Goal: Task Accomplishment & Management: Manage account settings

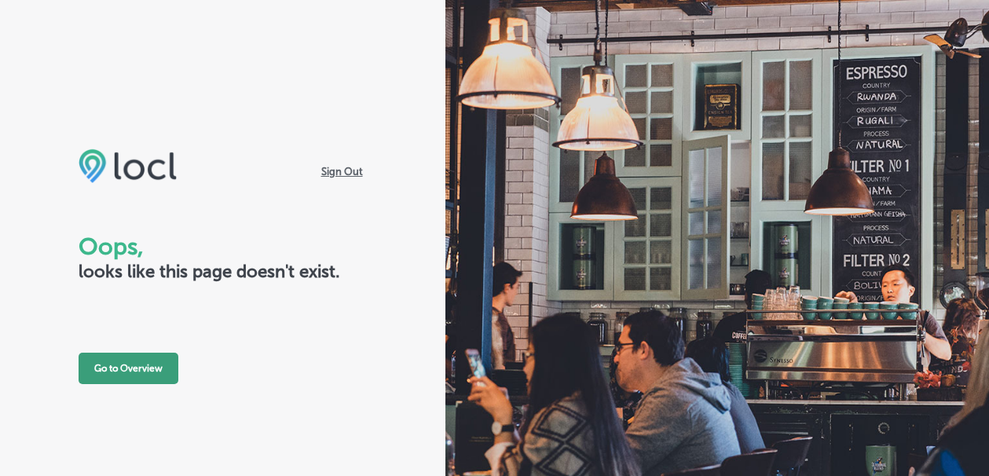
click at [131, 372] on button "Go to Overview" at bounding box center [129, 368] width 100 height 31
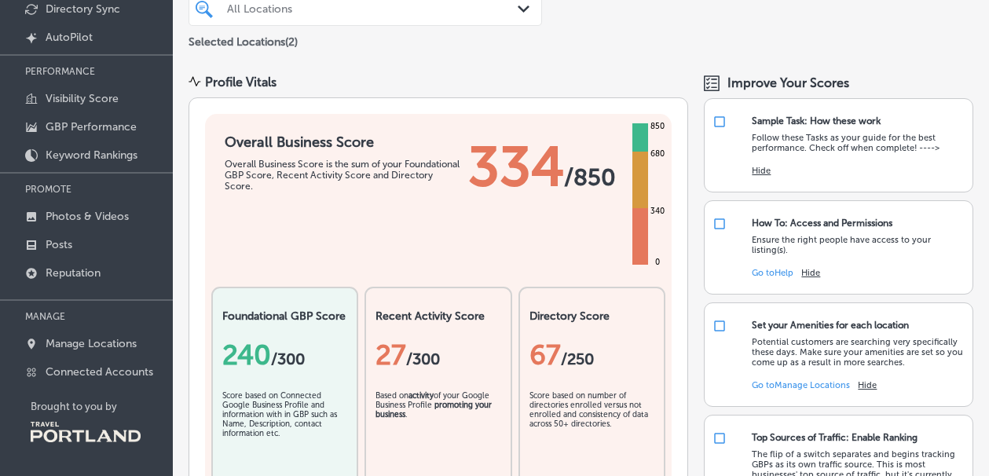
scroll to position [134, 0]
click at [96, 349] on p "Manage Locations" at bounding box center [91, 343] width 91 height 13
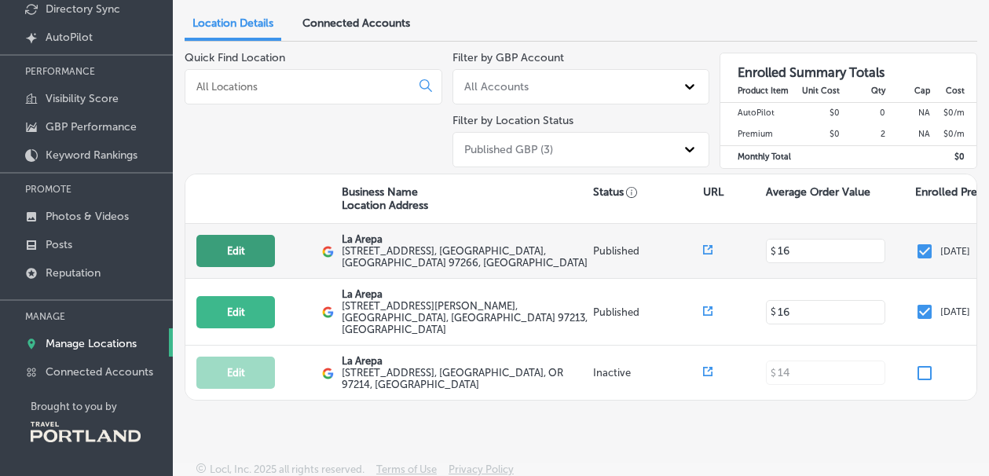
click at [239, 244] on button "Edit" at bounding box center [235, 251] width 79 height 32
select select "US"
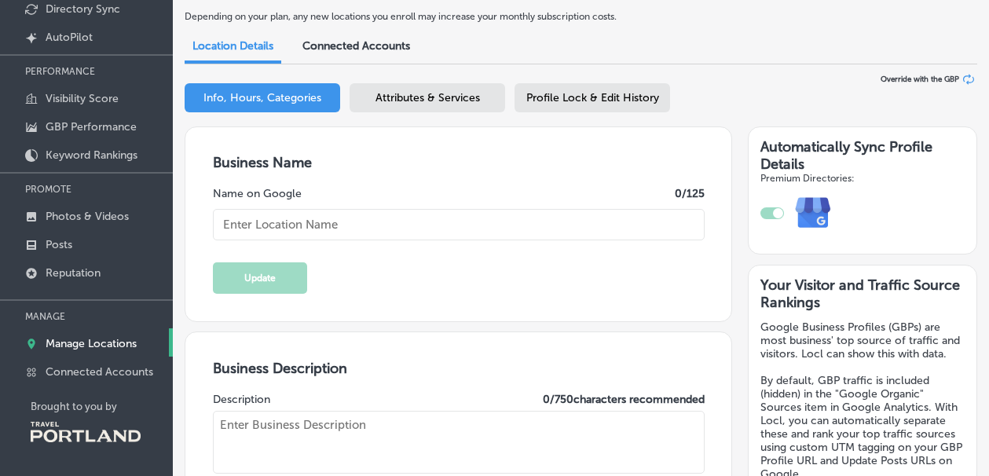
type textarea "We ARE Venezuelan food"
type input "La Arepa"
checkbox input "true"
type input "[STREET_ADDRESS]"
type input "[GEOGRAPHIC_DATA]"
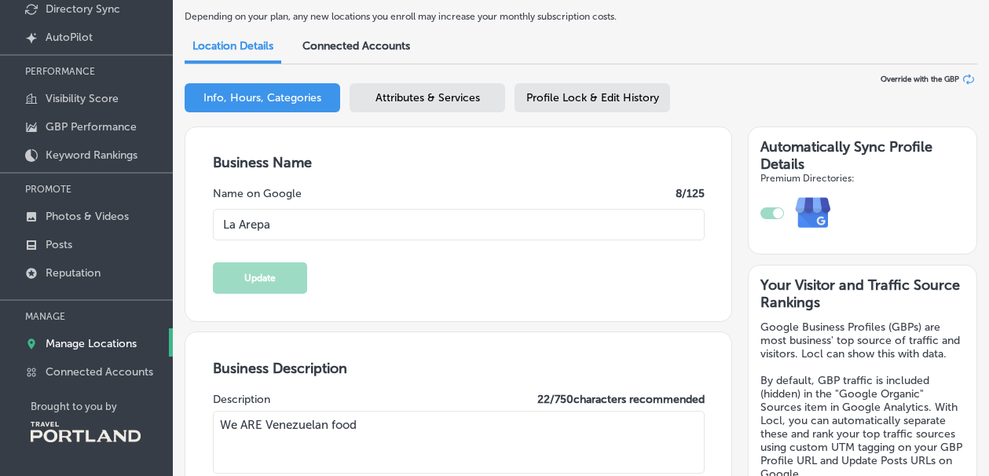
type input "97266"
type input "US"
type input "[URL][DOMAIN_NAME]"
type input "[PHONE_NUMBER]"
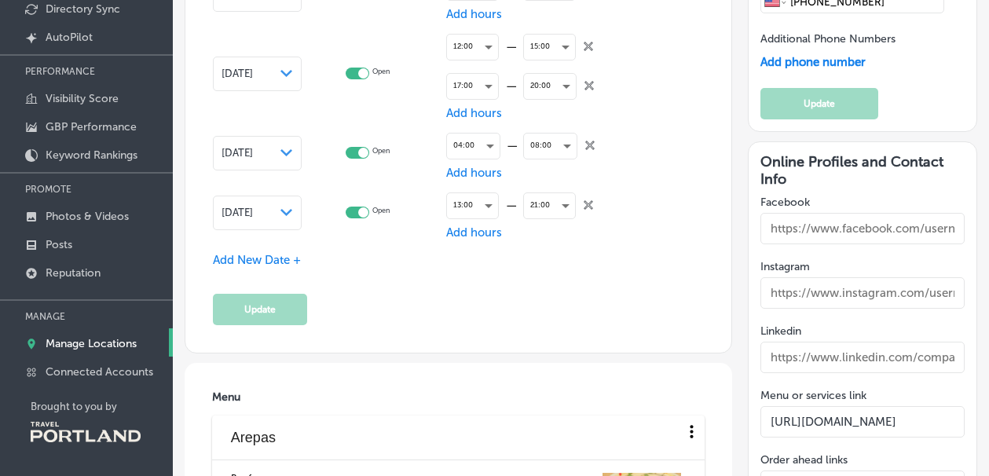
scroll to position [1885, 0]
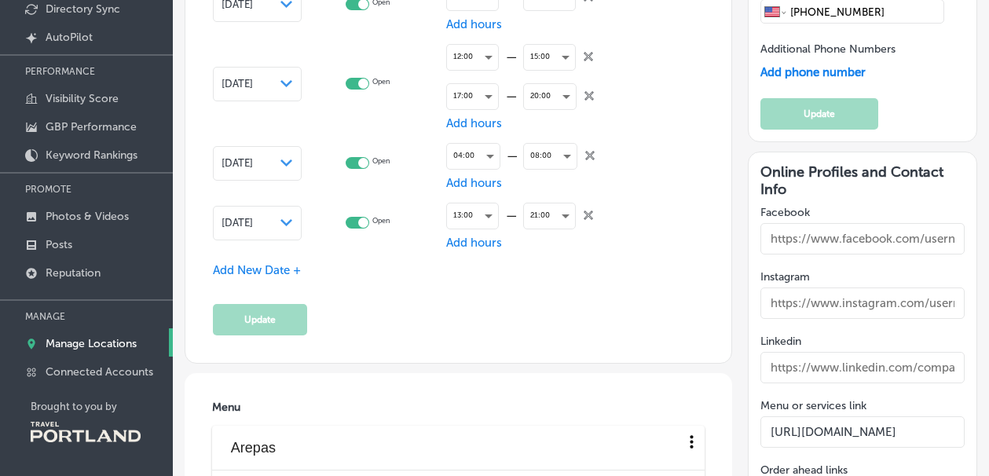
click at [259, 273] on span "Add New Date +" at bounding box center [257, 270] width 88 height 14
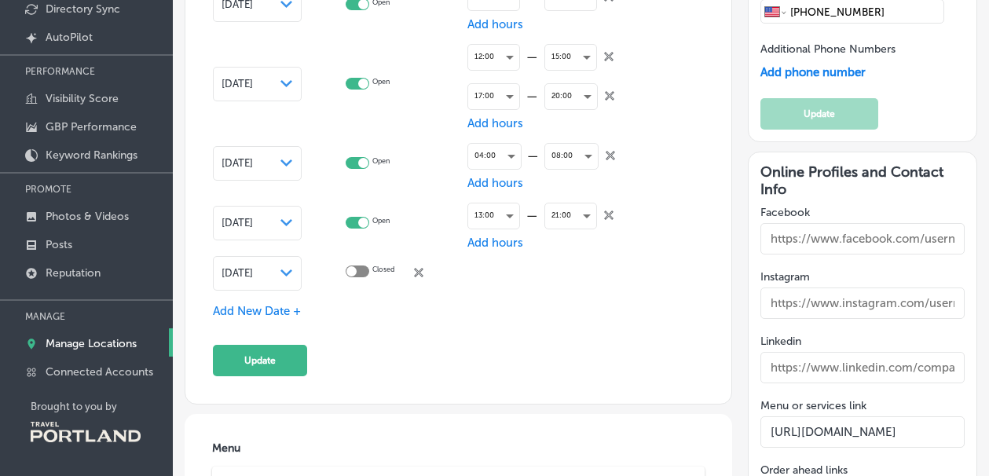
click at [362, 272] on div at bounding box center [358, 272] width 24 height 12
checkbox input "true"
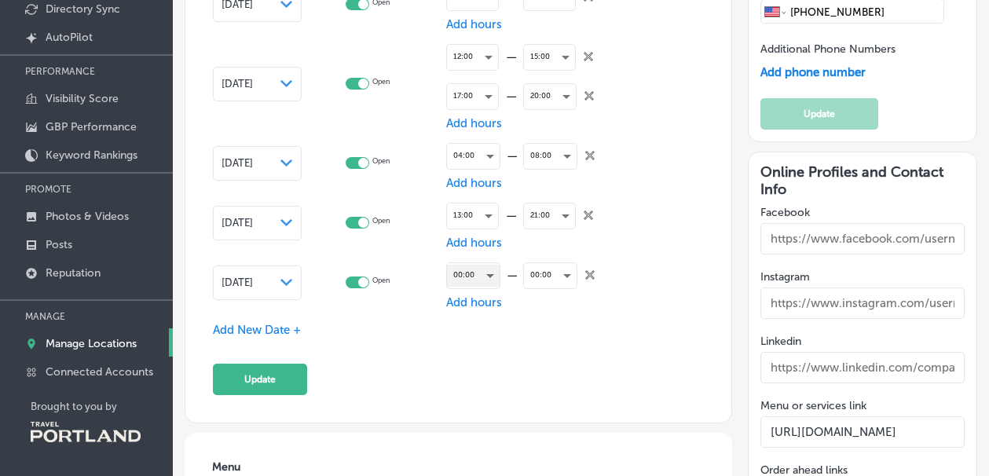
click at [482, 280] on div "00:00" at bounding box center [473, 275] width 53 height 21
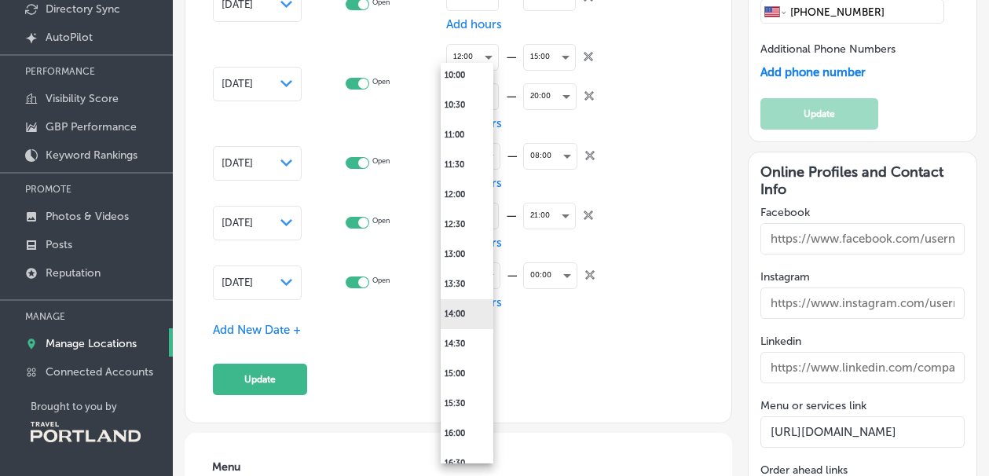
scroll to position [626, 0]
click at [451, 203] on li "12:00" at bounding box center [467, 198] width 53 height 30
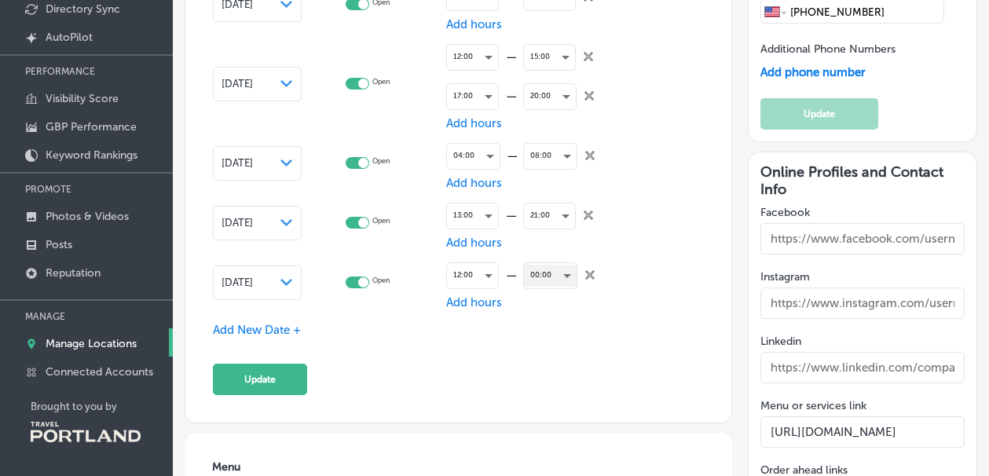
click at [554, 280] on div "00:00" at bounding box center [550, 275] width 53 height 21
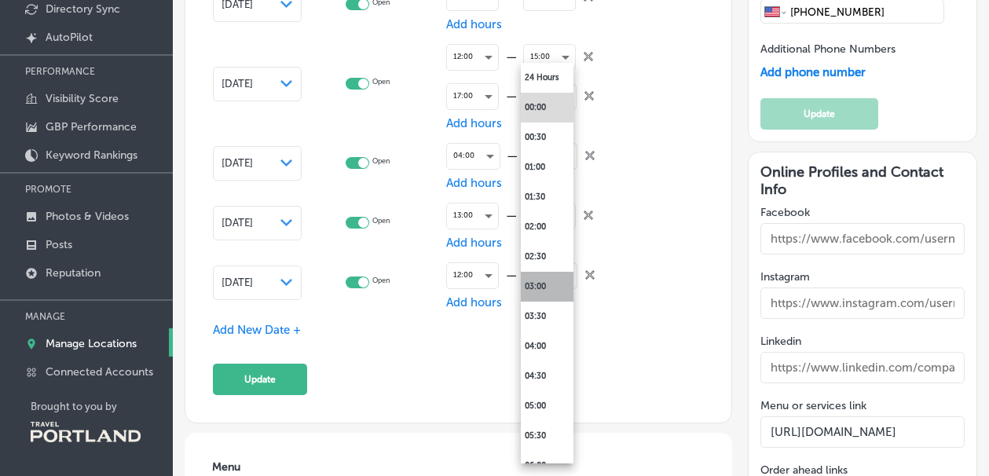
click at [550, 283] on li "03:00" at bounding box center [547, 287] width 53 height 30
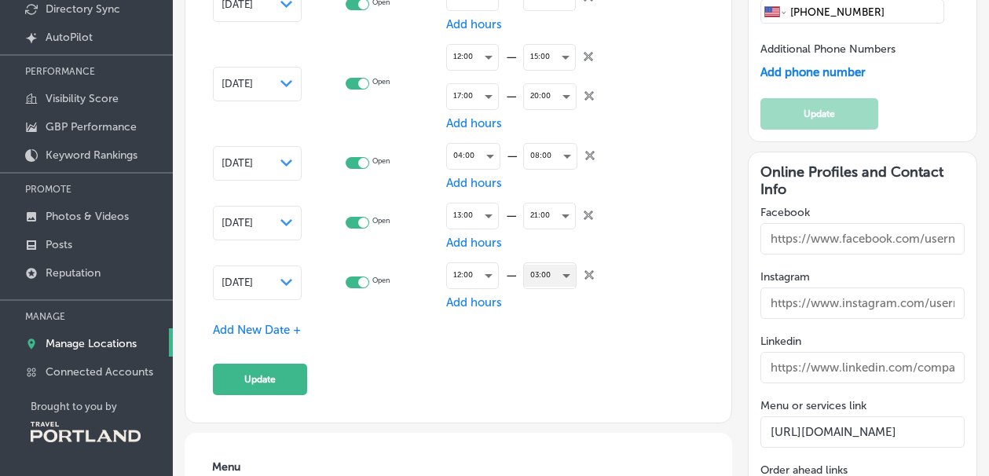
click at [546, 275] on div "03:00" at bounding box center [550, 275] width 52 height 21
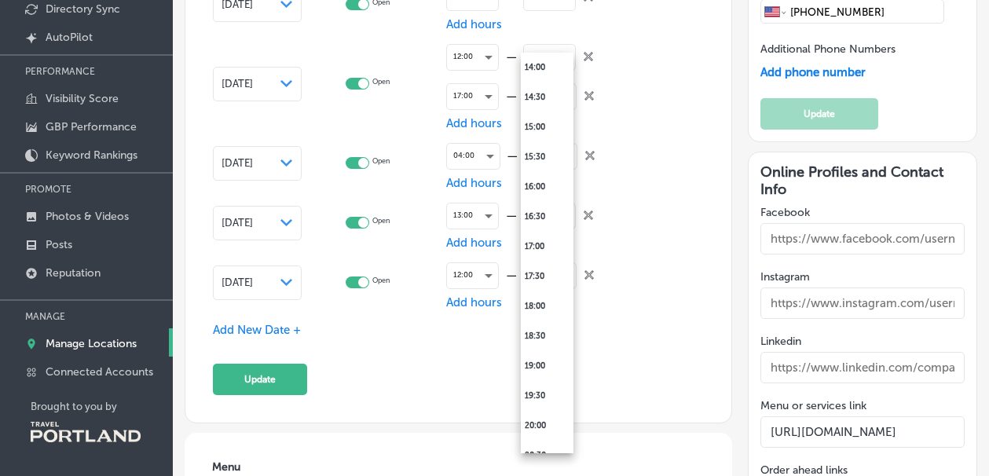
scroll to position [869, 0]
click at [530, 127] on li "15:00" at bounding box center [547, 124] width 53 height 30
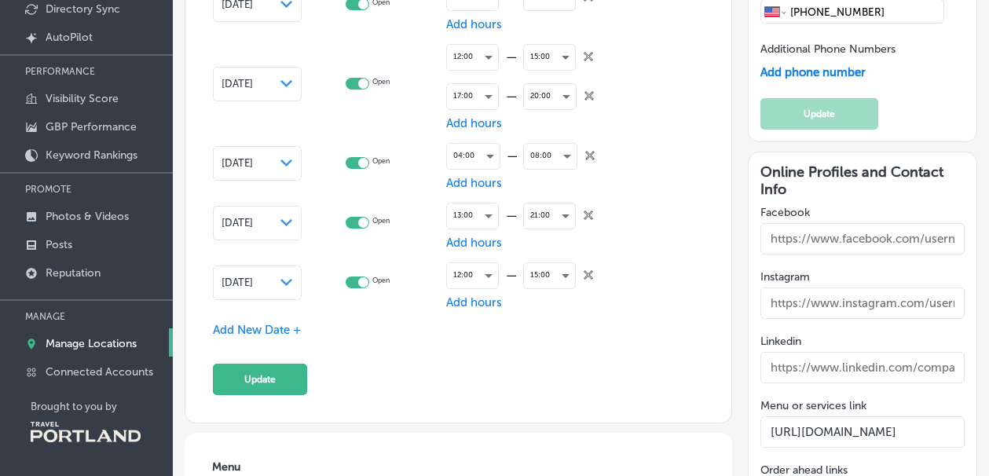
click at [463, 298] on span "Add hours" at bounding box center [474, 302] width 56 height 14
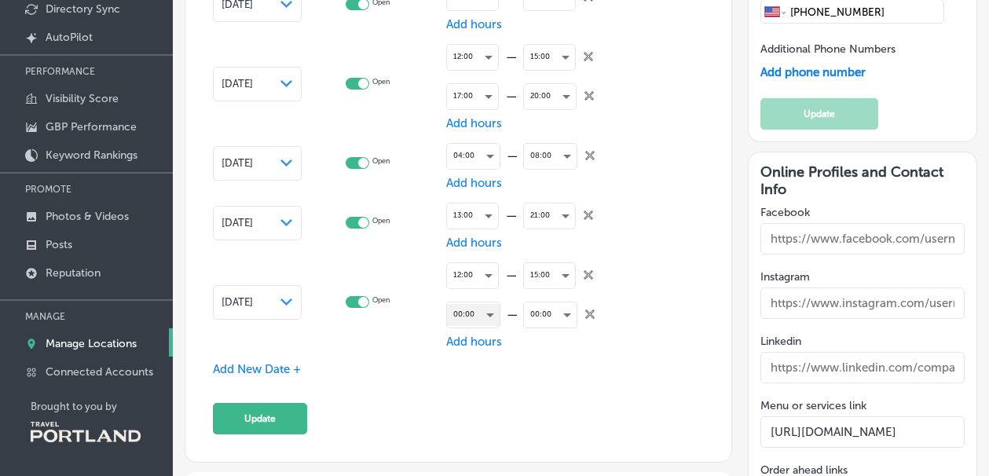
click at [461, 312] on div "00:00" at bounding box center [473, 314] width 53 height 21
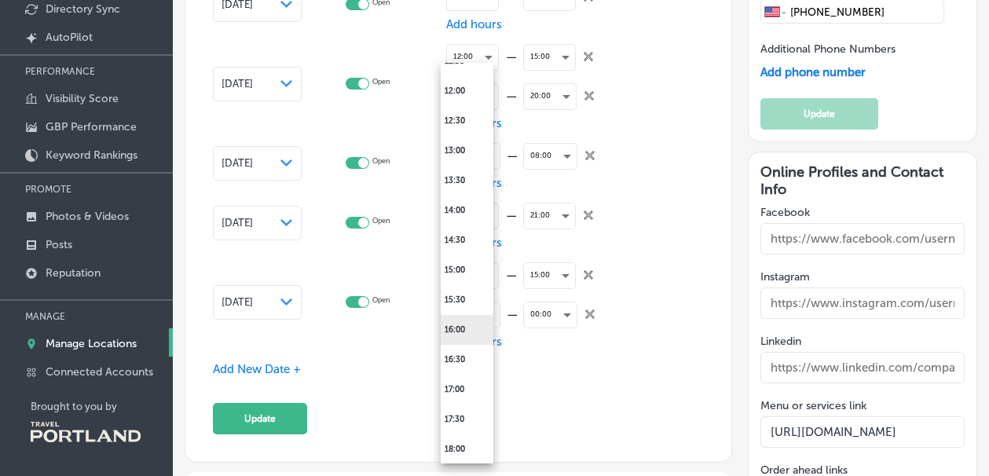
scroll to position [747, 0]
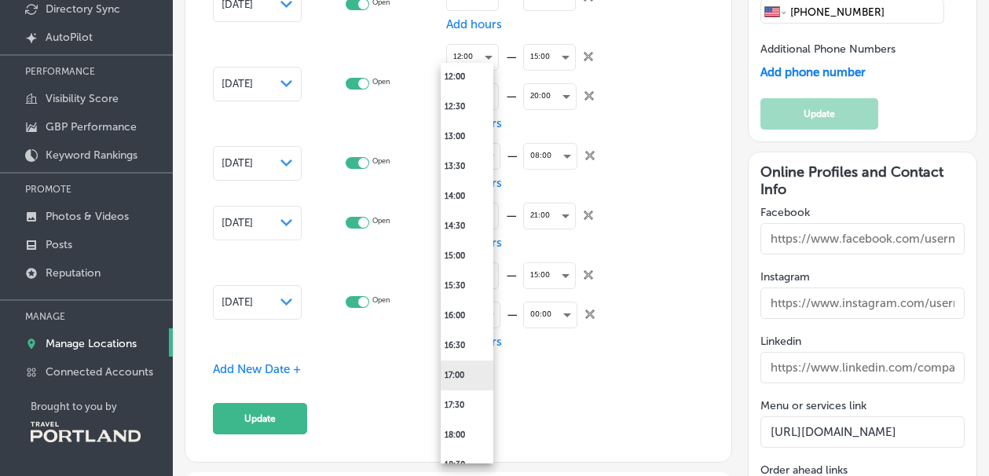
click at [460, 379] on li "17:00" at bounding box center [467, 376] width 53 height 30
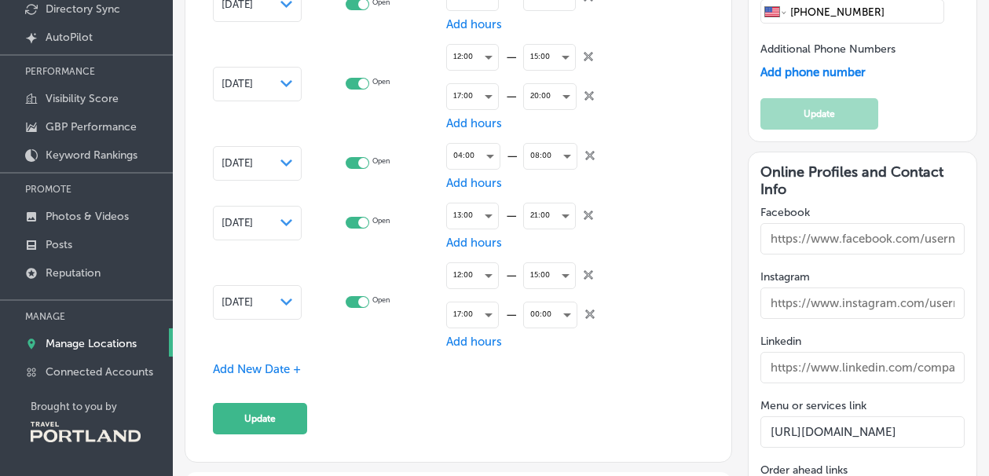
click at [561, 300] on div "00:00 close Created with Sketch." at bounding box center [558, 314] width 71 height 39
click at [555, 314] on div "00:00" at bounding box center [550, 314] width 53 height 21
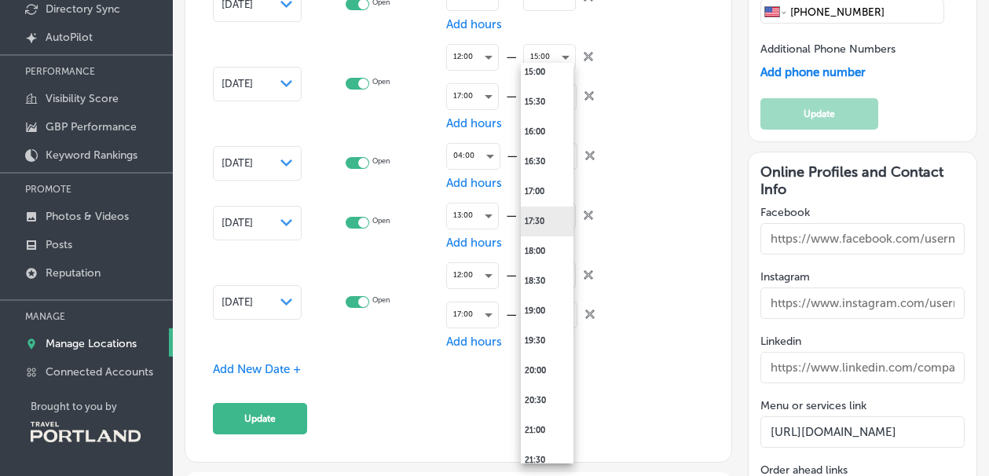
scroll to position [933, 0]
click at [545, 376] on li "20:00" at bounding box center [547, 369] width 53 height 30
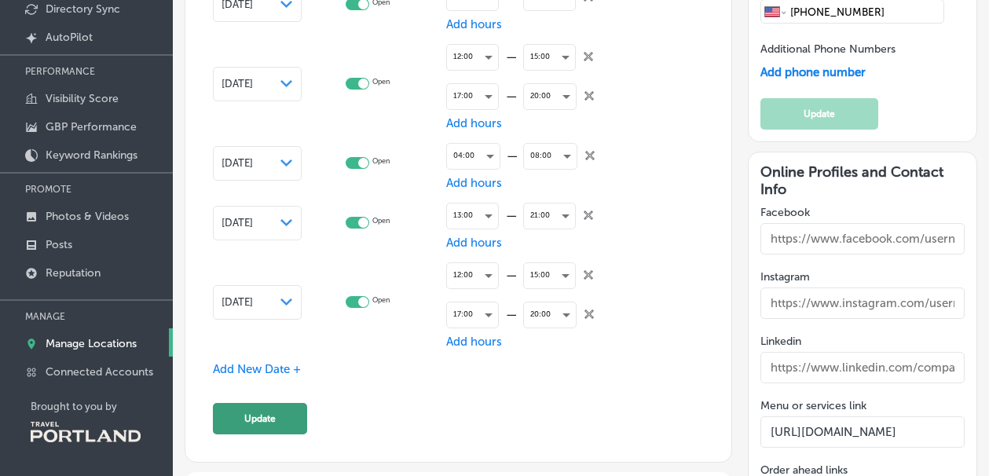
click at [255, 418] on button "Update" at bounding box center [260, 418] width 94 height 31
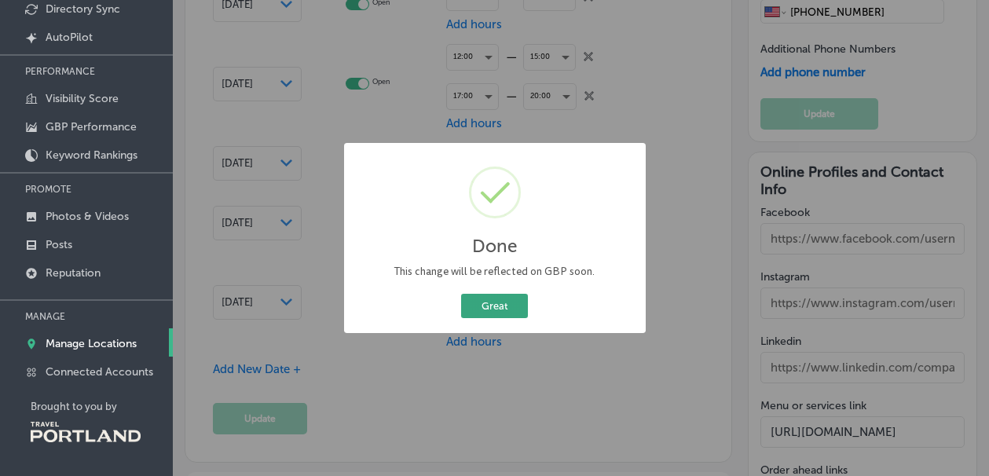
click at [500, 296] on button "Great" at bounding box center [494, 306] width 67 height 24
